Goal: Transaction & Acquisition: Obtain resource

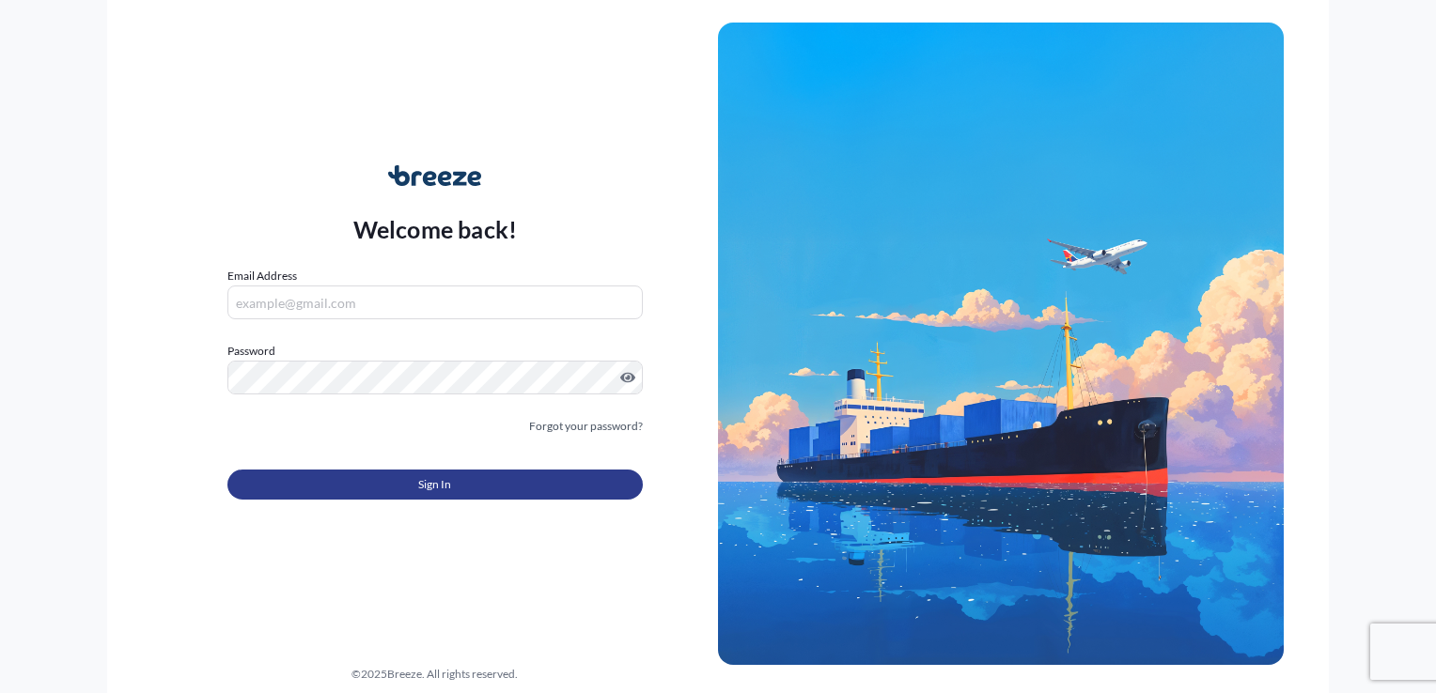
type input "[EMAIL_ADDRESS][DOMAIN_NAME]"
click at [330, 474] on button "Sign In" at bounding box center [434, 485] width 415 height 30
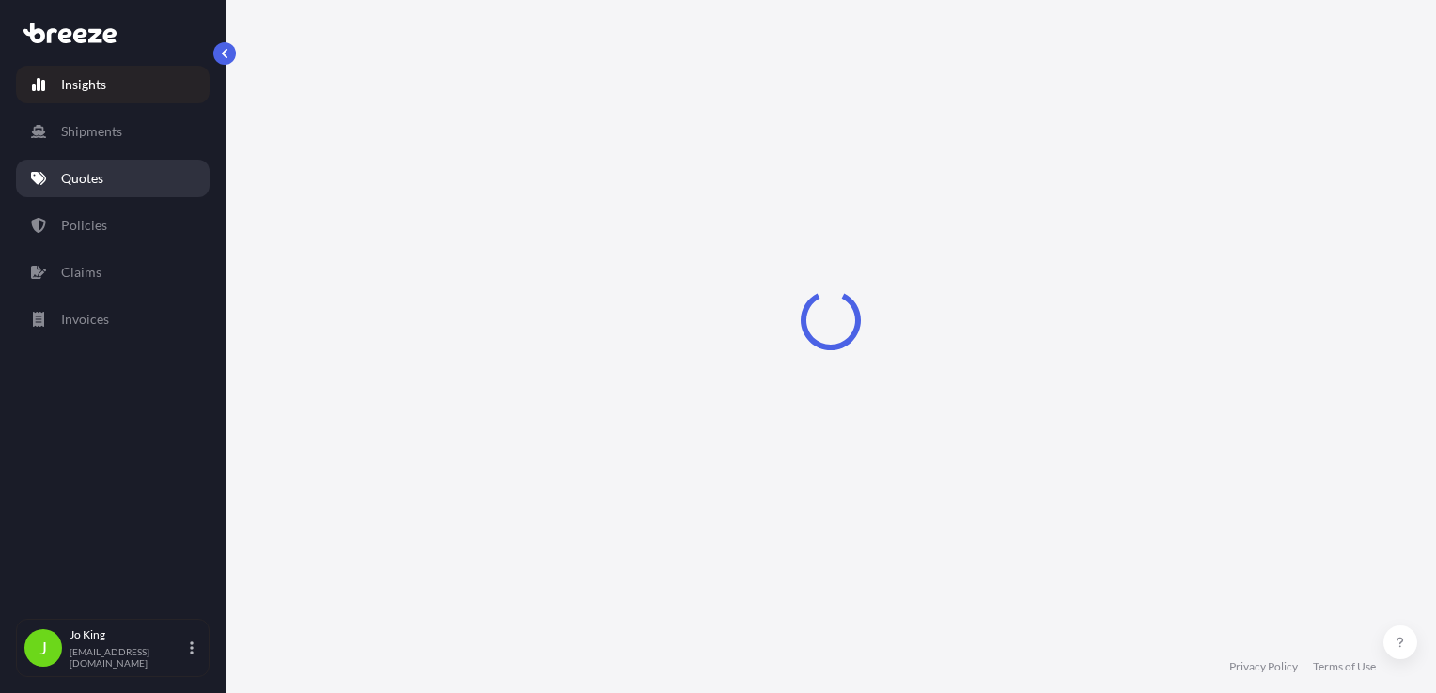
select select "2025"
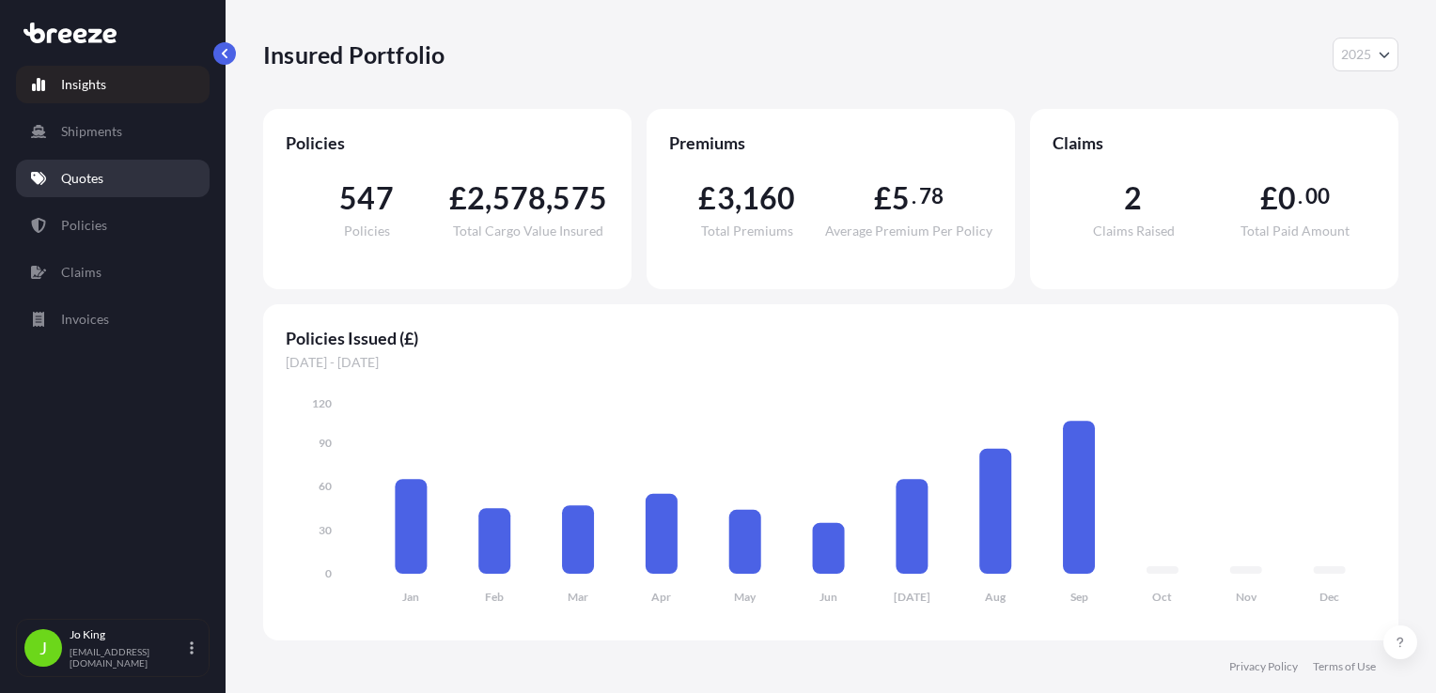
click at [109, 183] on link "Quotes" at bounding box center [113, 179] width 194 height 38
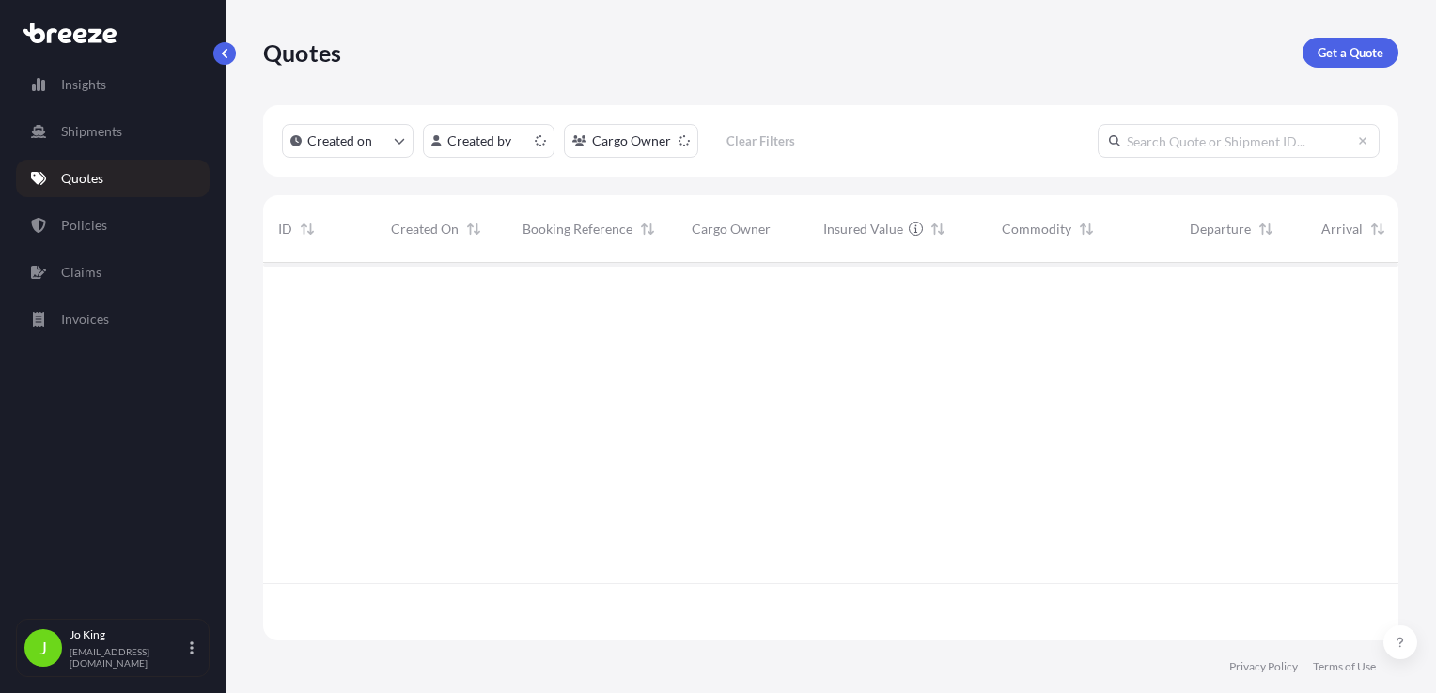
scroll to position [374, 1120]
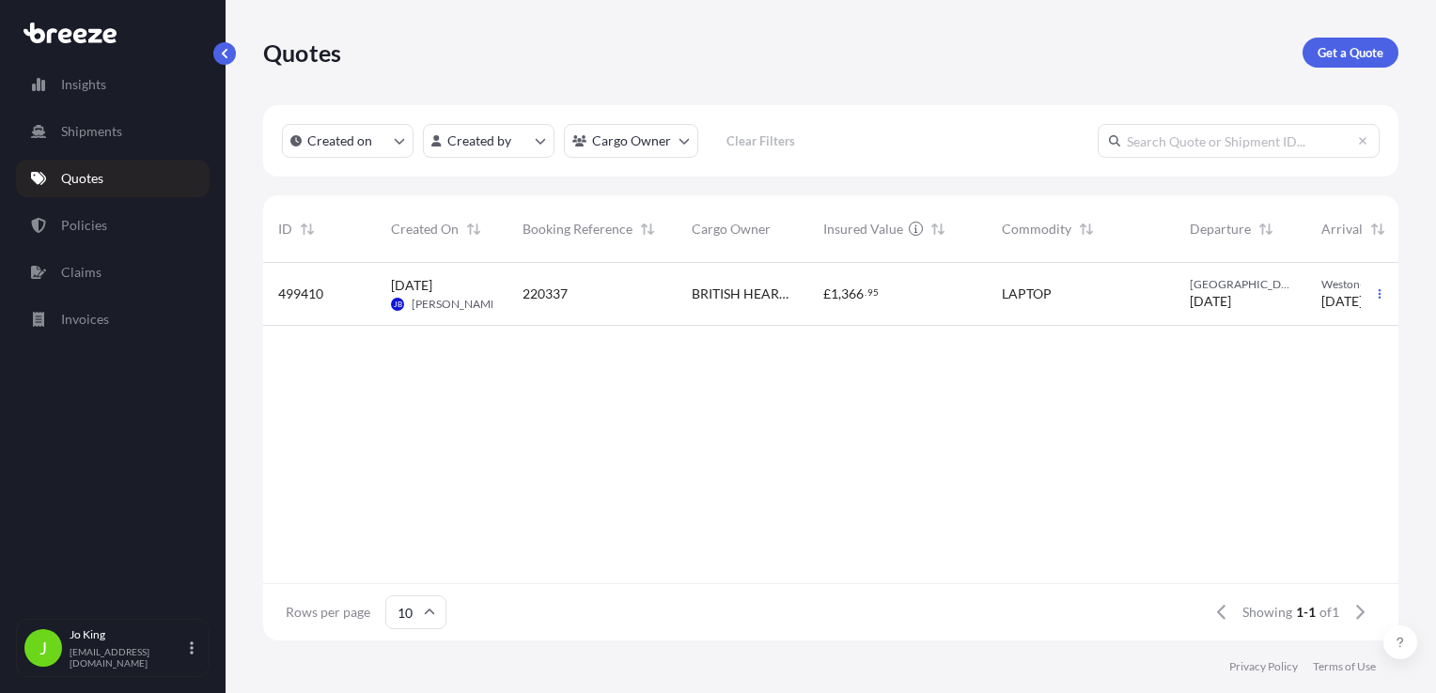
click at [1336, 54] on p "Get a Quote" at bounding box center [1350, 52] width 66 height 19
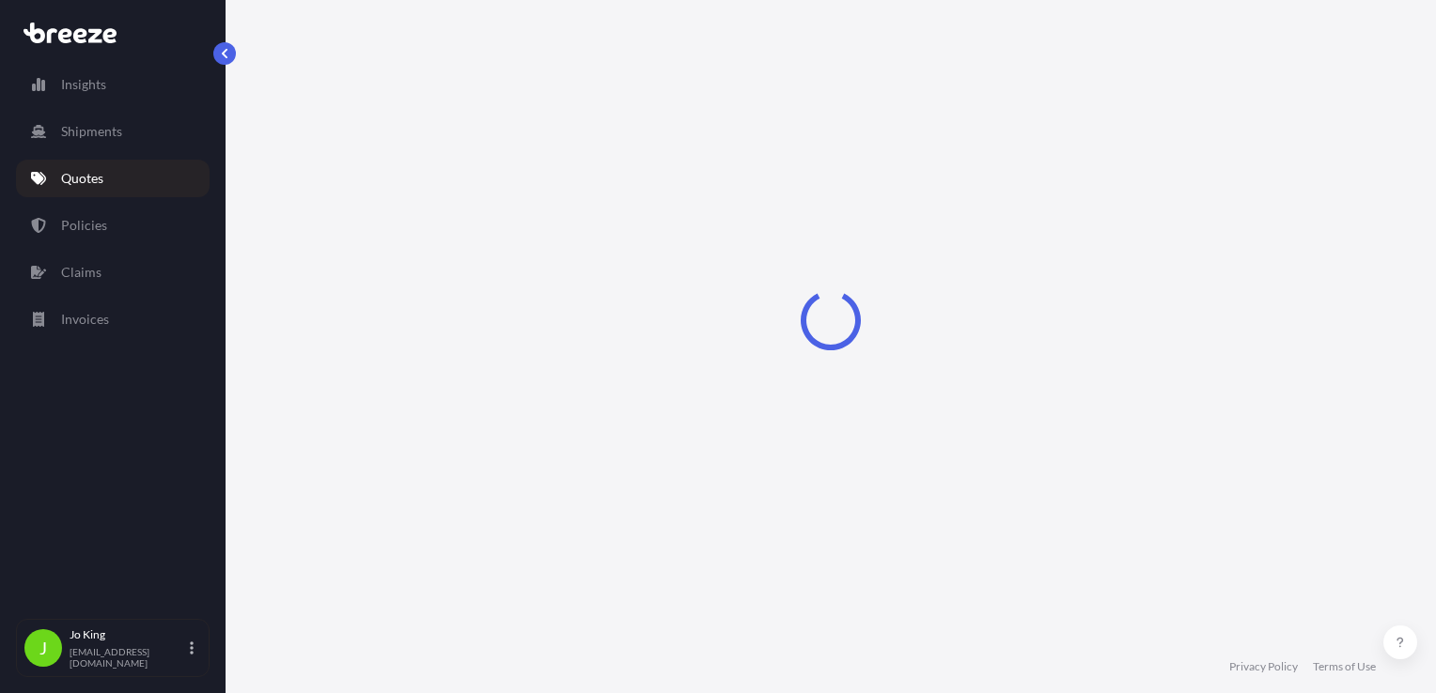
select select "Sea"
select select "1"
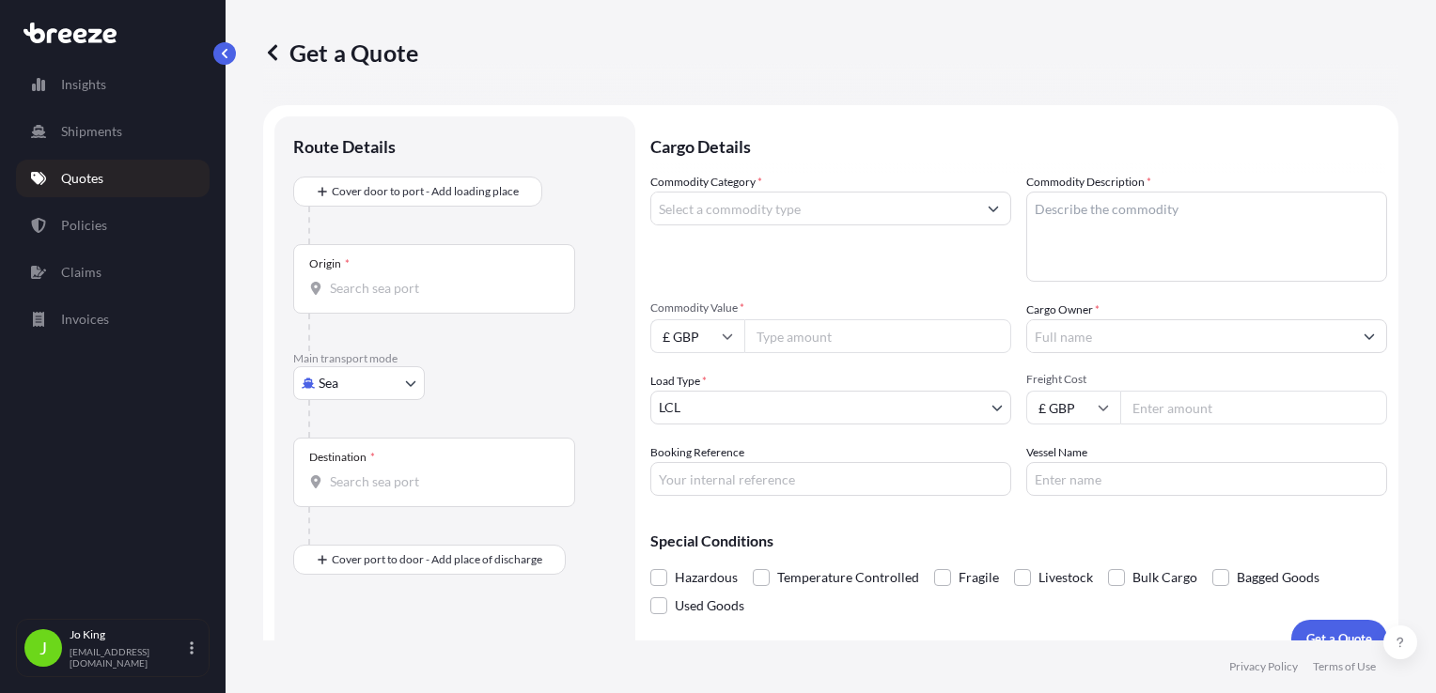
scroll to position [27, 0]
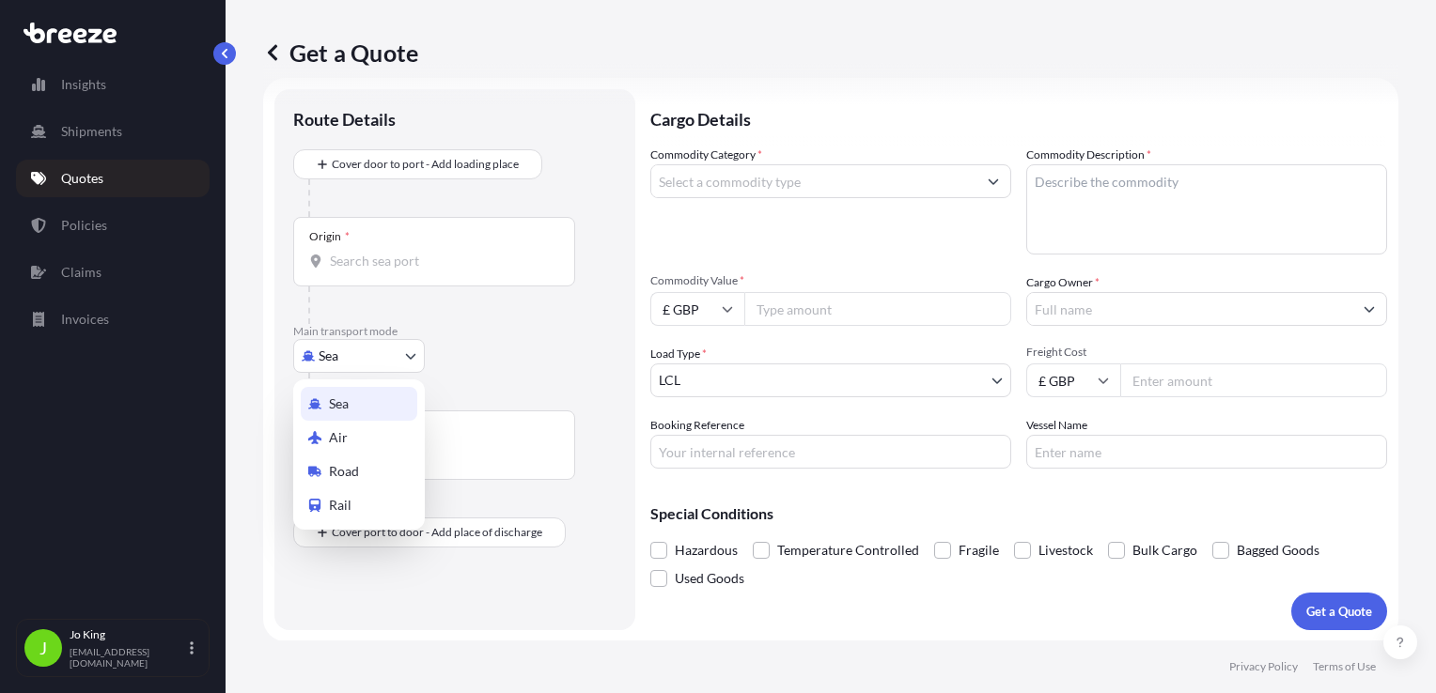
click at [373, 350] on body "Insights Shipments Quotes Policies Claims Invoices J [PERSON_NAME] [EMAIL_ADDRE…" at bounding box center [718, 346] width 1436 height 693
click at [350, 464] on span "Road" at bounding box center [344, 471] width 30 height 19
select select "Road"
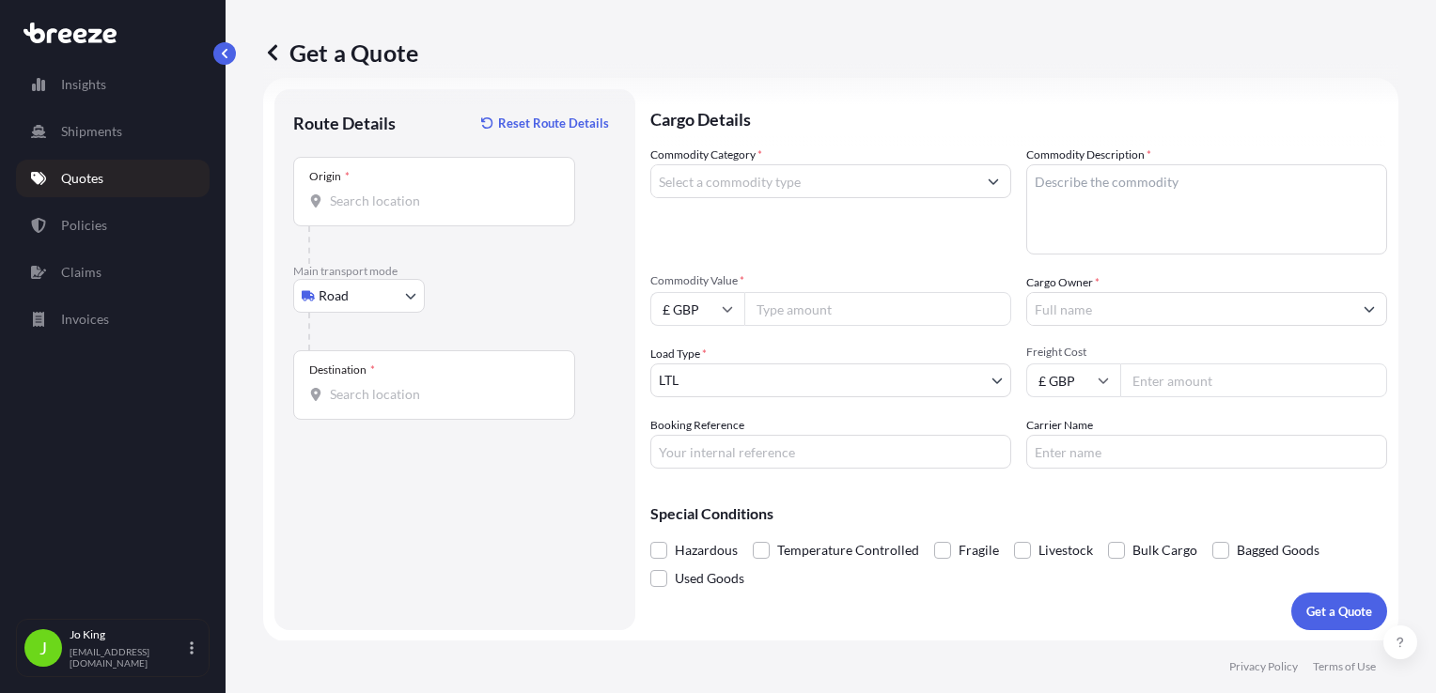
click at [425, 209] on input "Origin *" at bounding box center [441, 201] width 222 height 19
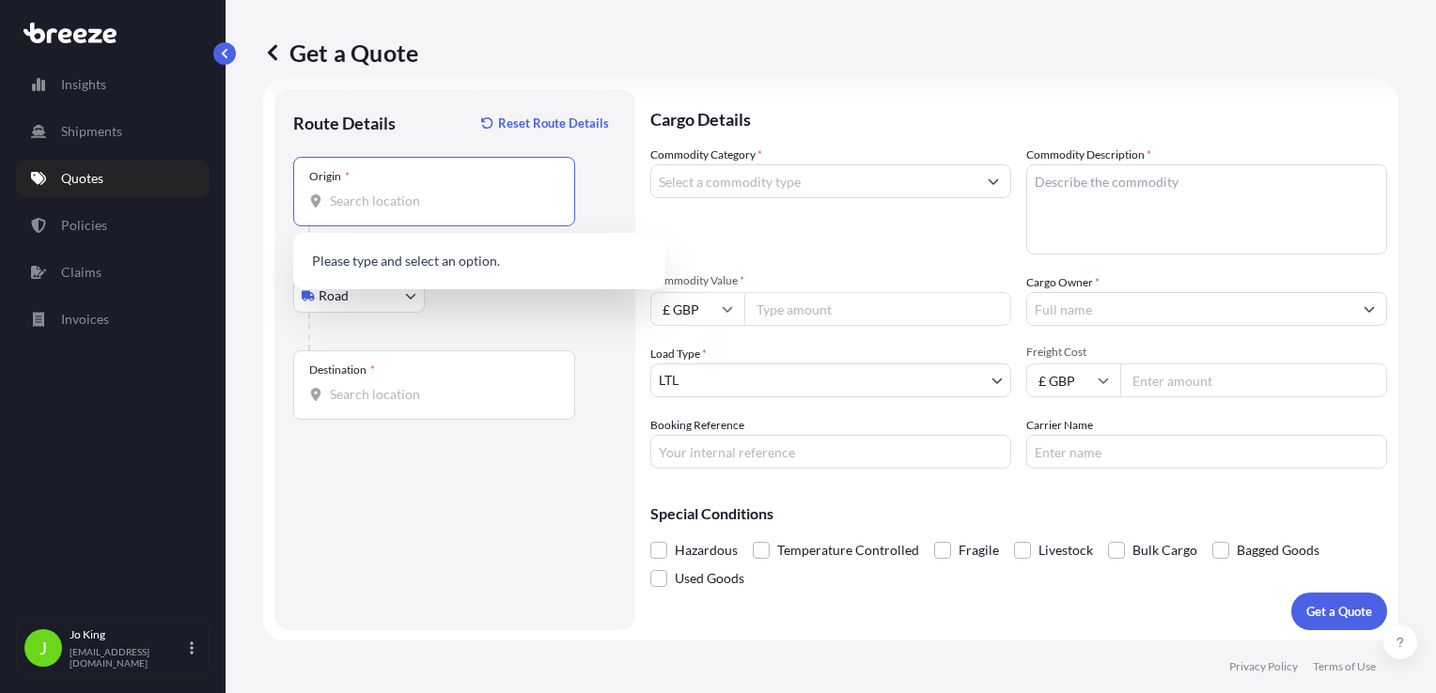
paste input "NW1 7AW"
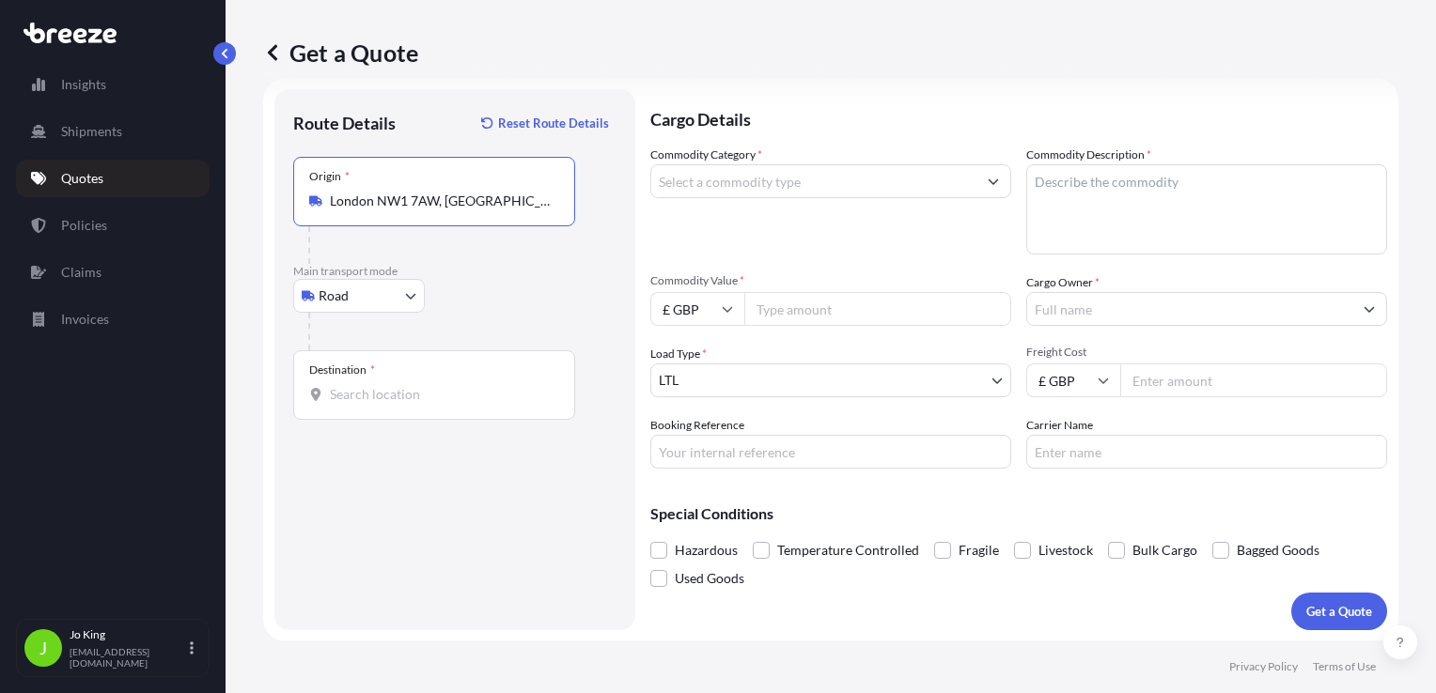
type input "London NW1 7AW, [GEOGRAPHIC_DATA]"
